Goal: Information Seeking & Learning: Learn about a topic

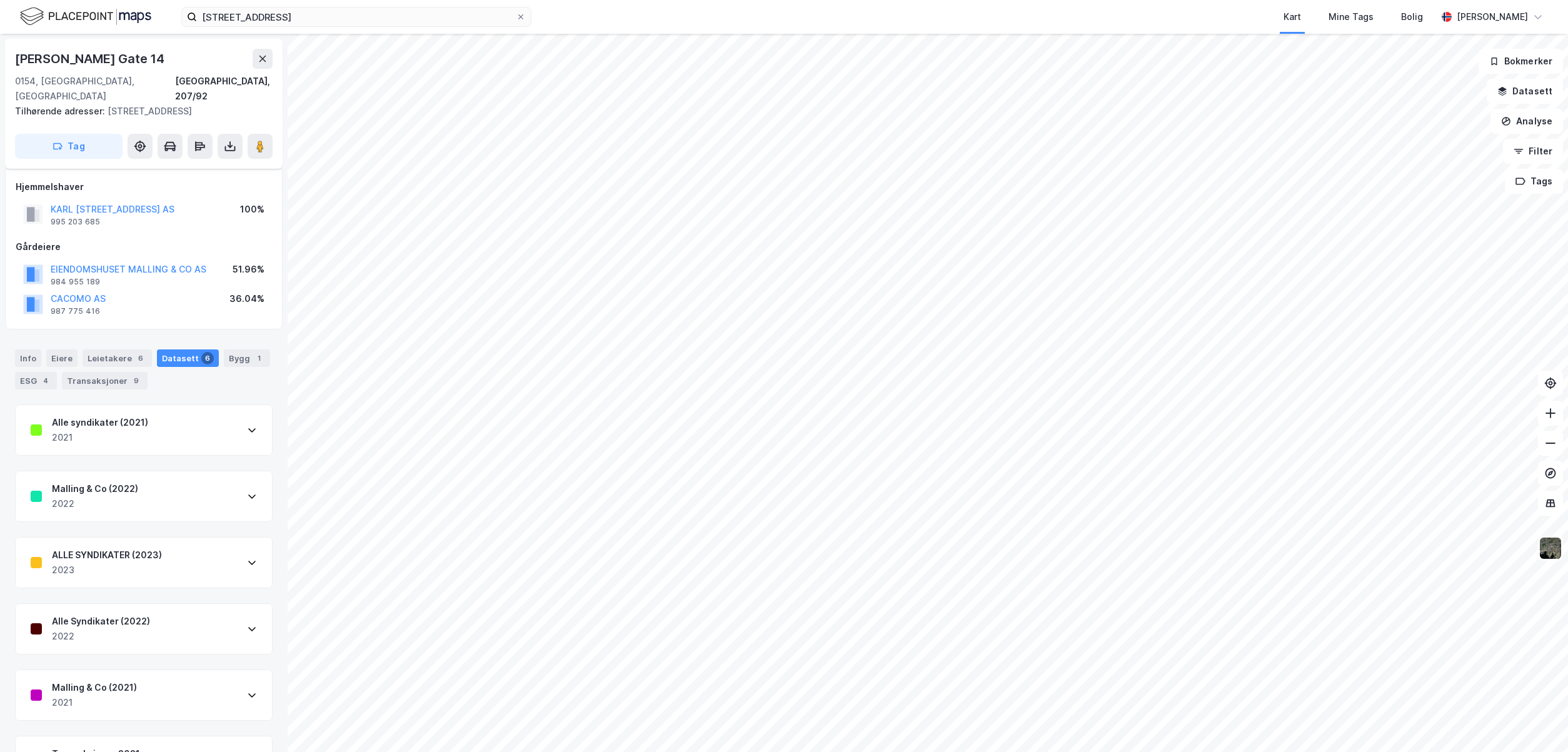
scroll to position [35, 0]
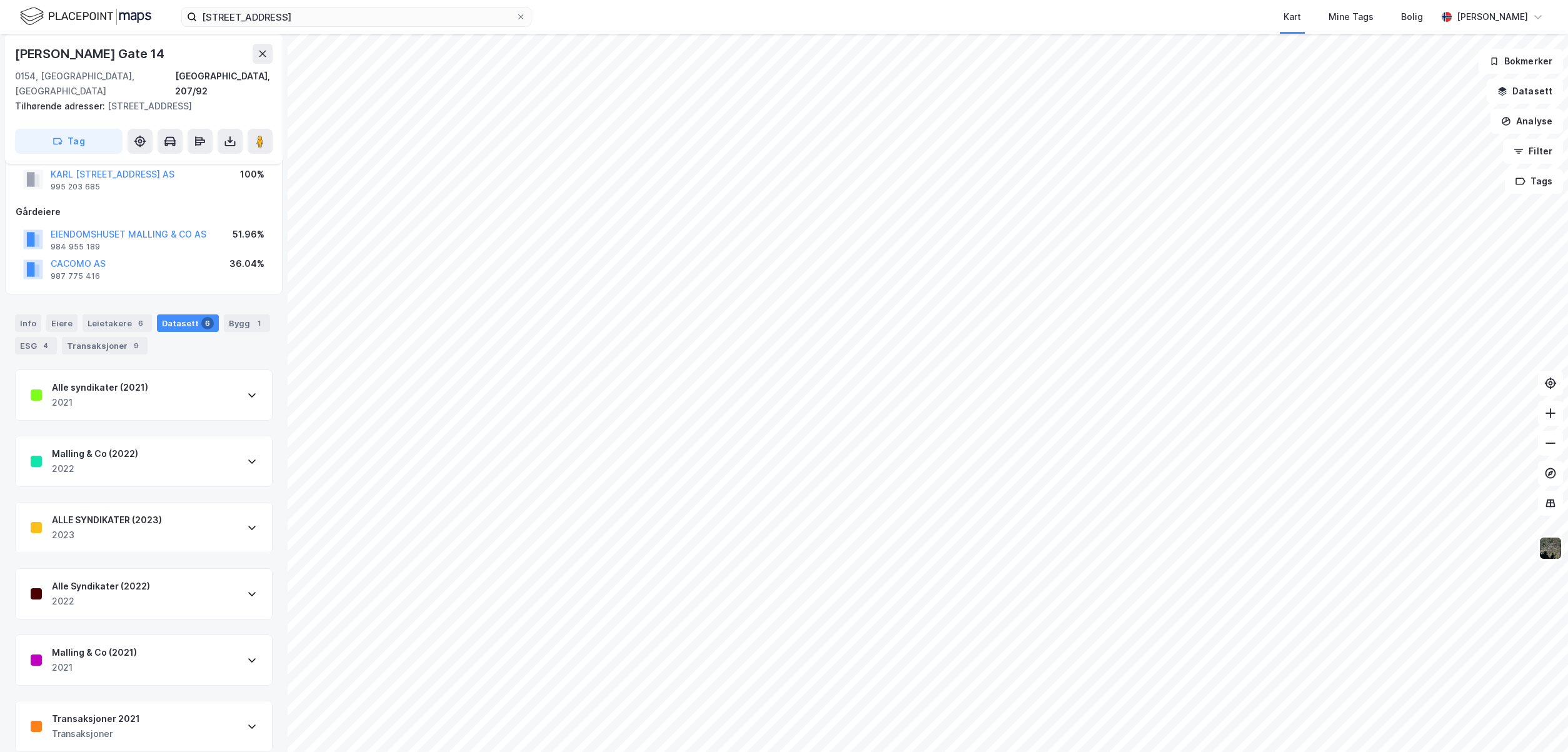
click at [689, 751] on html "baneveien 16 Kart Mine Tags Bolig [PERSON_NAME] [PERSON_NAME][STREET_ADDRESS], …" at bounding box center [784, 376] width 1568 height 752
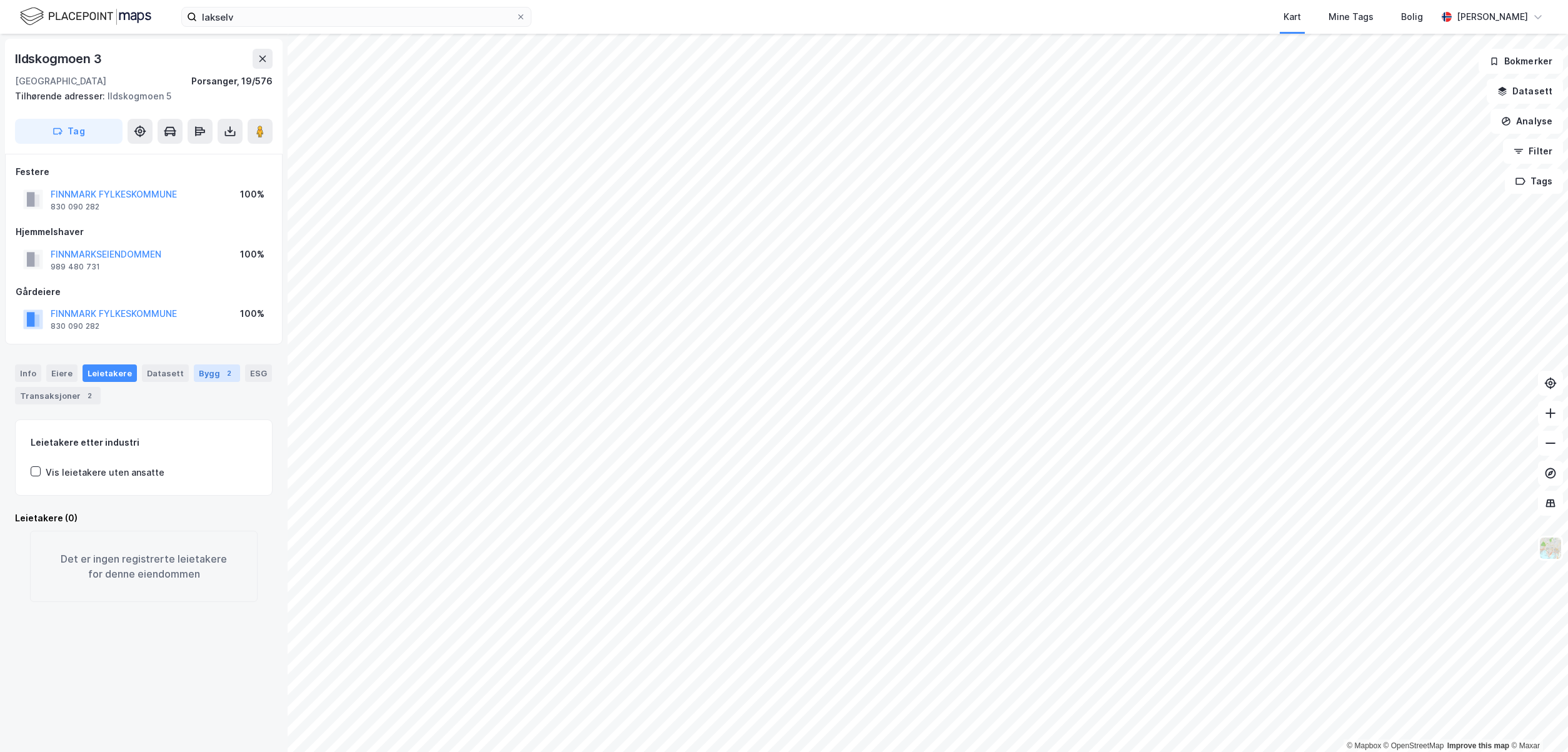
click at [207, 376] on div "Bygg 2" at bounding box center [217, 373] width 46 height 17
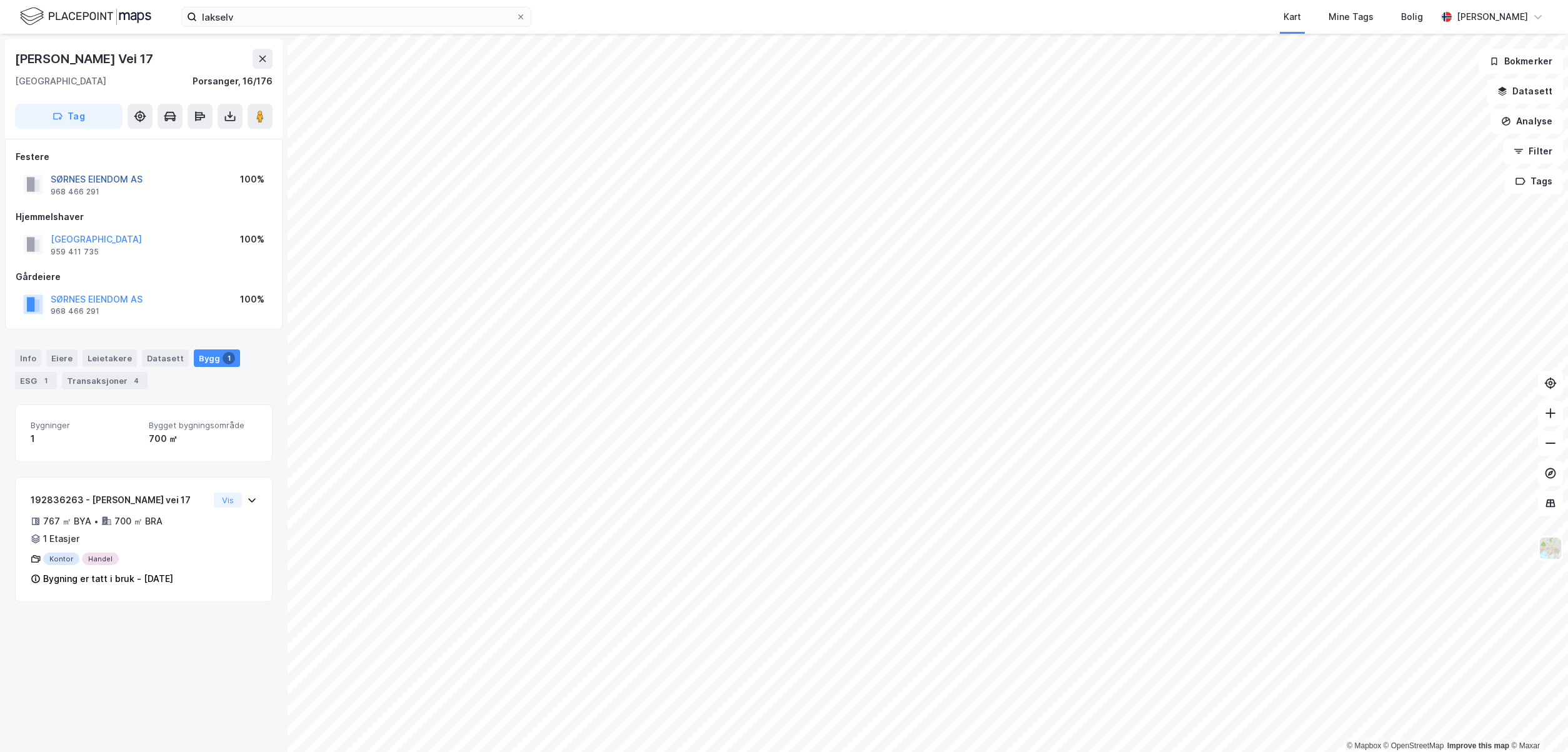
click at [0, 0] on button "SØRNES EIENDOM AS" at bounding box center [0, 0] width 0 height 0
